Goal: Find specific page/section: Find specific page/section

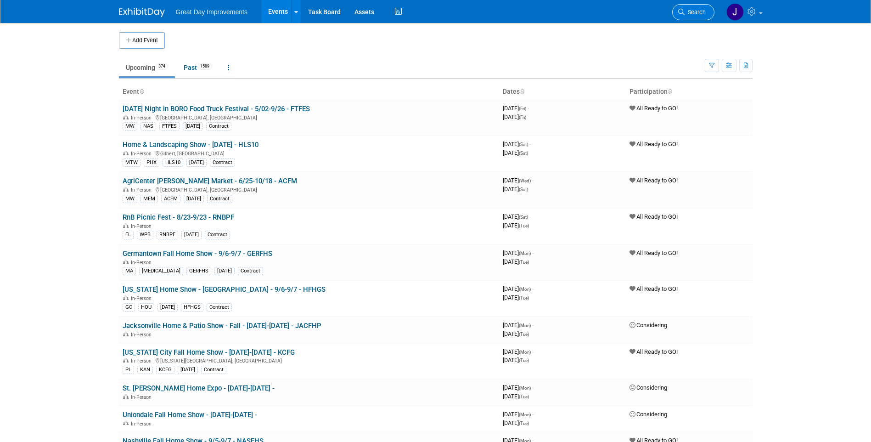
click at [696, 7] on link "Search" at bounding box center [693, 12] width 42 height 16
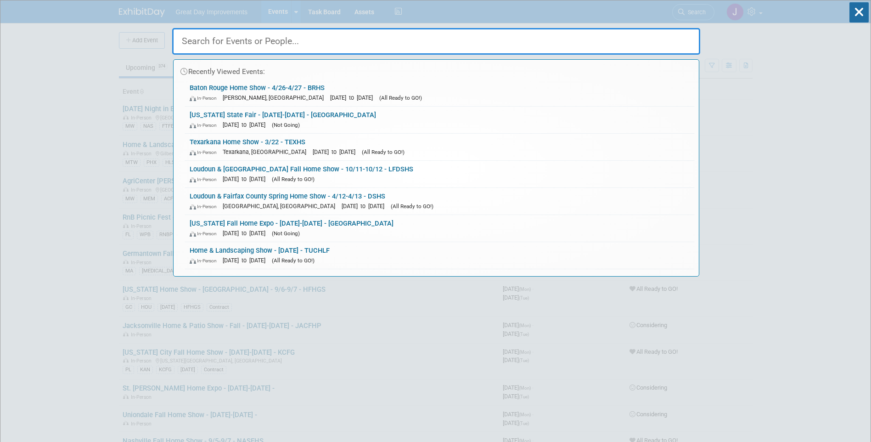
paste input "OHIOHS"
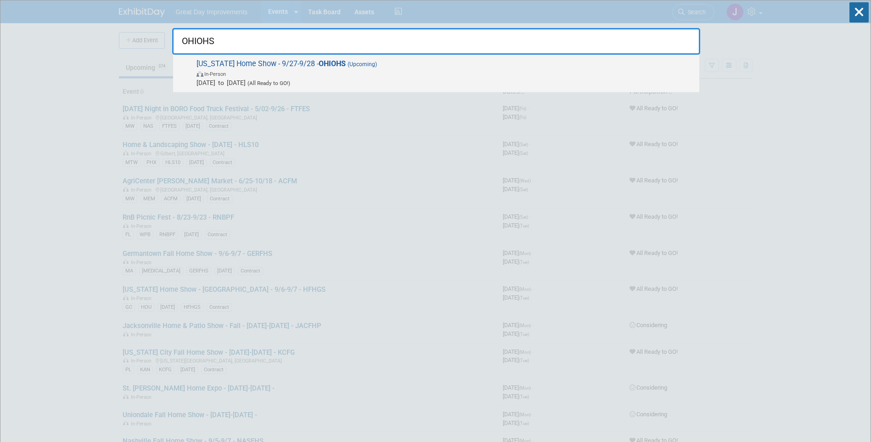
type input "OHIOHS"
click at [340, 73] on span "In-Person" at bounding box center [446, 73] width 498 height 9
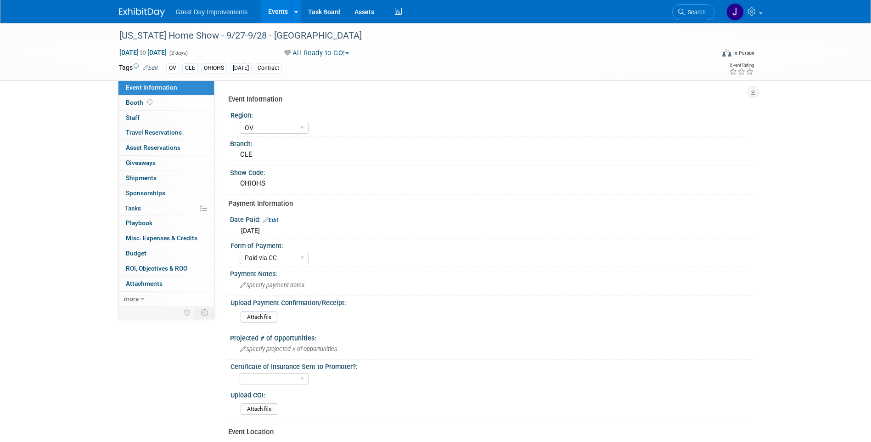
select select "OV"
select select "Paid via CC"
click at [124, 34] on div "[US_STATE] Home Show - 9/27-9/28 - [GEOGRAPHIC_DATA]" at bounding box center [408, 36] width 585 height 17
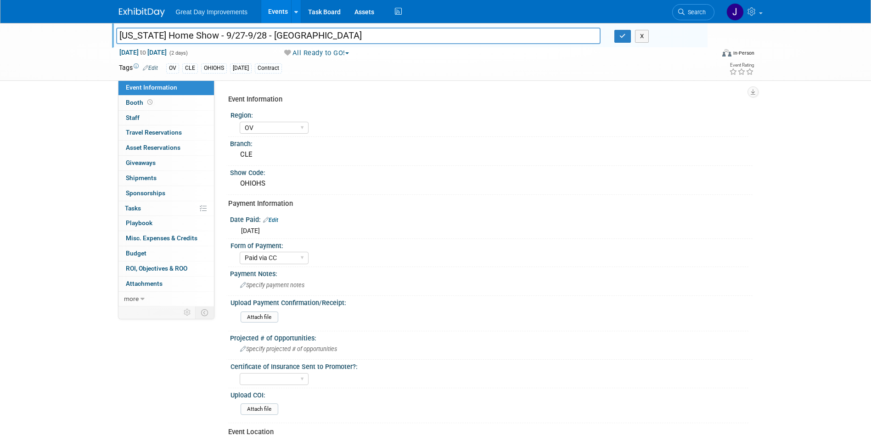
click at [193, 39] on input "[US_STATE] Home Show - 9/27-9/28 - [GEOGRAPHIC_DATA]" at bounding box center [358, 36] width 485 height 16
